Goal: Information Seeking & Learning: Find specific fact

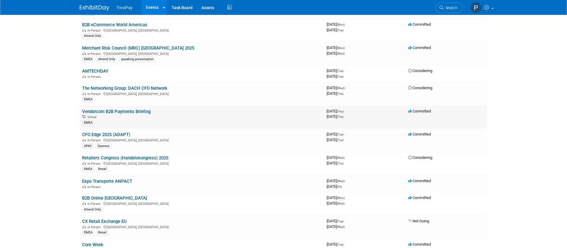
scroll to position [354, 0]
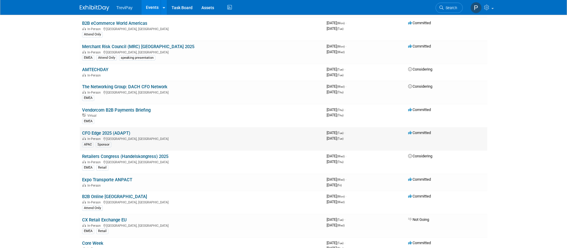
click at [107, 131] on link "CFO Edge 2025 (ADAPT)" at bounding box center [106, 132] width 48 height 5
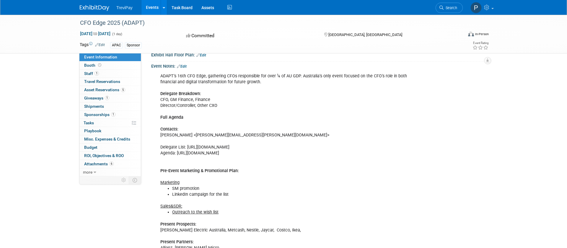
scroll to position [189, 0]
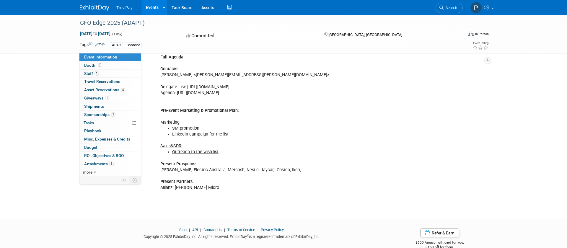
drag, startPoint x: 187, startPoint y: 86, endPoint x: 418, endPoint y: 86, distance: 230.2
click at [418, 86] on div "ADAPT’s 16th CFO Edge, gathering CFOs responsible for over ¼ of AU GDP. Austral…" at bounding box center [289, 102] width 266 height 184
copy div "https://edgeplus.adapt.com.au/events/details/c4867e1e-a60c-4fff-b8aa-0c6261fbcd…"
